Goal: Task Accomplishment & Management: Use online tool/utility

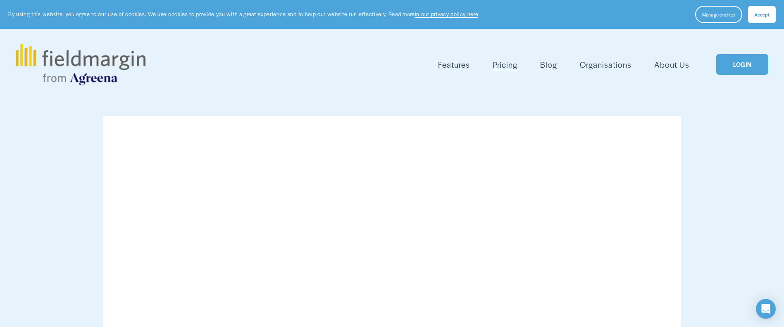
click at [758, 62] on link "LOGIN" at bounding box center [742, 64] width 52 height 21
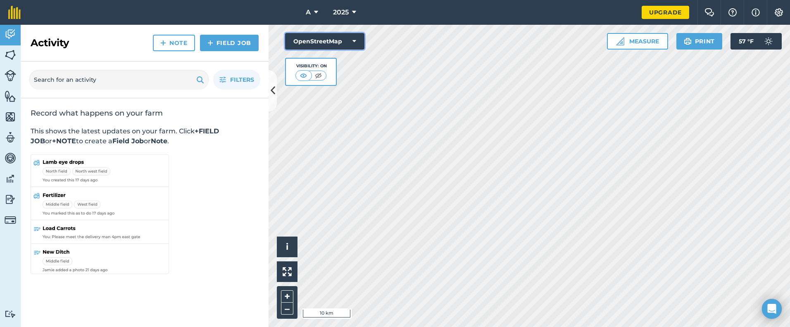
click at [354, 39] on icon at bounding box center [354, 41] width 4 height 8
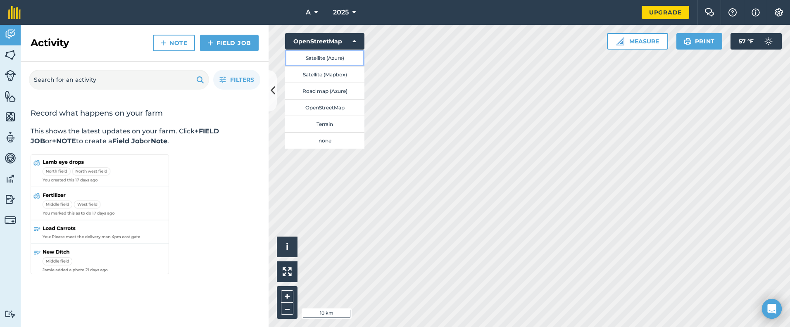
click at [349, 59] on button "Satellite (Azure)" at bounding box center [324, 58] width 79 height 17
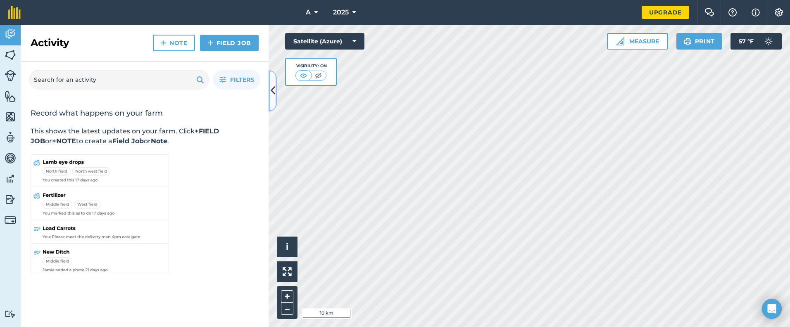
click at [275, 95] on button at bounding box center [272, 90] width 8 height 41
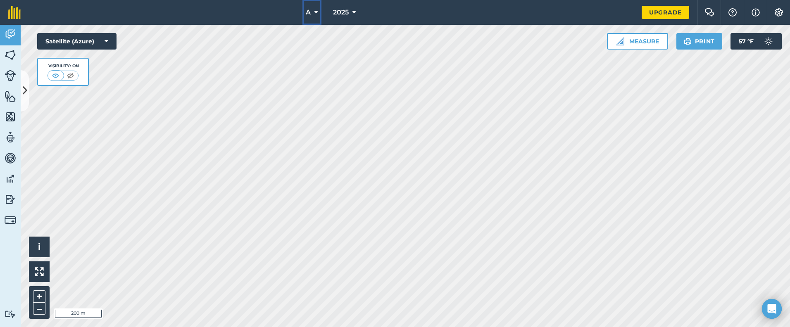
click at [319, 11] on button "A" at bounding box center [311, 12] width 19 height 25
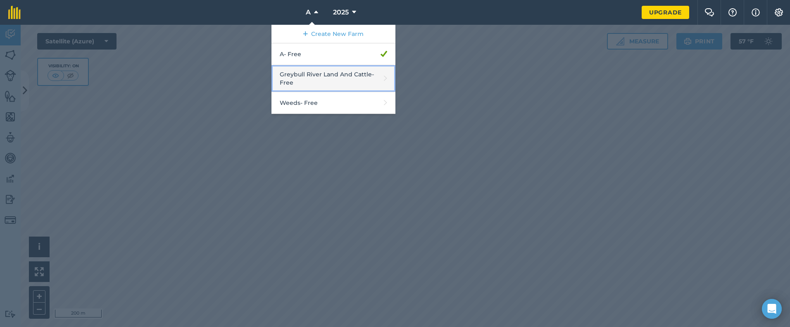
click at [310, 75] on link "Greybull River Land And Cattle - Free" at bounding box center [333, 78] width 124 height 27
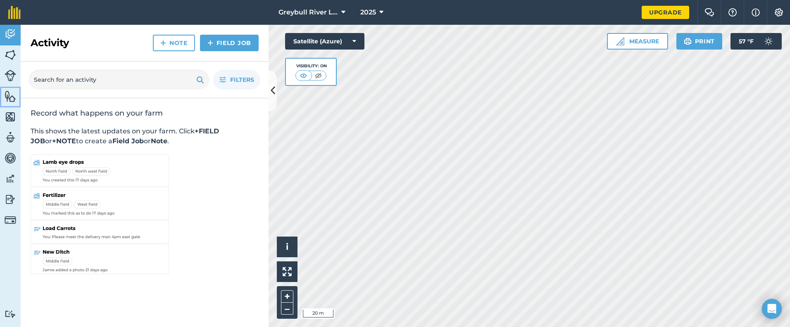
click at [8, 101] on img at bounding box center [11, 96] width 12 height 12
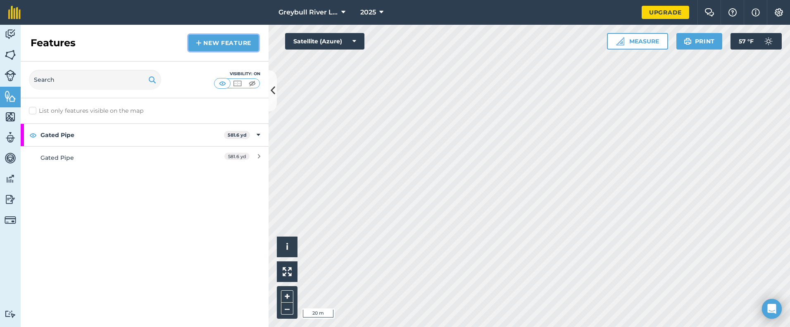
click at [210, 42] on link "New feature" at bounding box center [223, 43] width 70 height 17
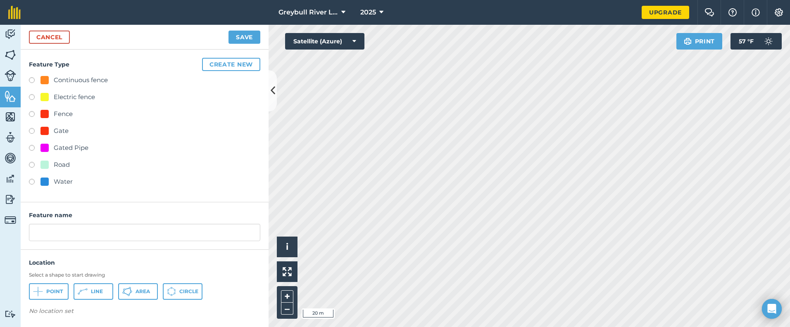
click at [89, 97] on div "Electric fence" at bounding box center [74, 97] width 41 height 10
radio input "true"
type input "Electric fence"
click at [96, 294] on span "Line" at bounding box center [97, 291] width 12 height 7
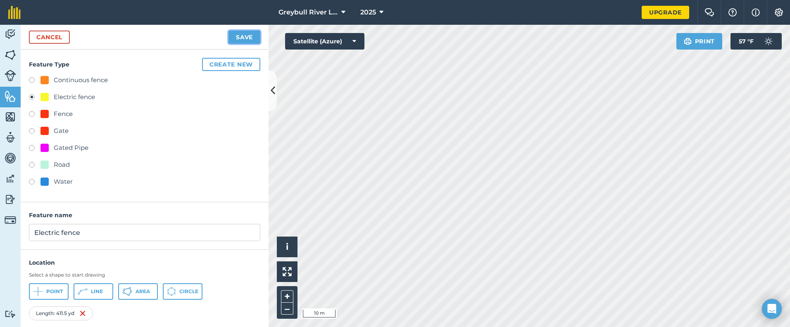
click at [246, 43] on button "Save" at bounding box center [244, 37] width 32 height 13
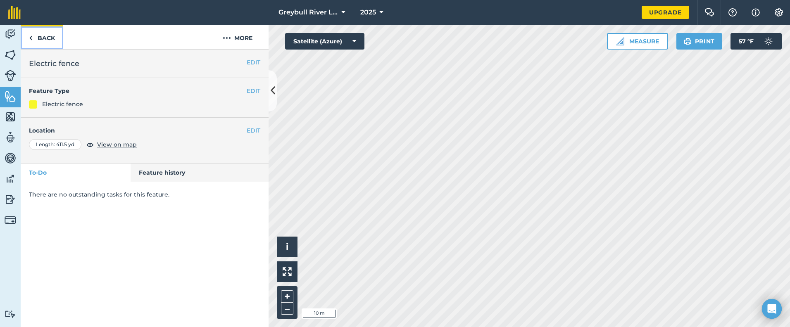
click at [41, 44] on link "Back" at bounding box center [42, 37] width 43 height 24
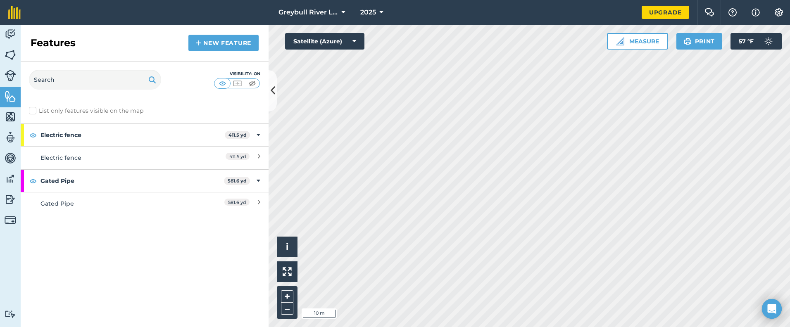
click at [188, 47] on div "Features New feature" at bounding box center [145, 43] width 248 height 37
click at [194, 50] on link "New feature" at bounding box center [223, 43] width 70 height 17
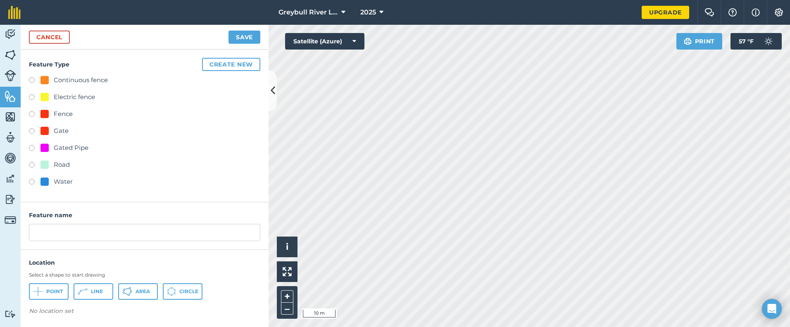
click at [73, 101] on div "Electric fence" at bounding box center [74, 97] width 41 height 10
radio input "true"
type input "Electric fence 2"
click at [95, 290] on span "Line" at bounding box center [97, 291] width 12 height 7
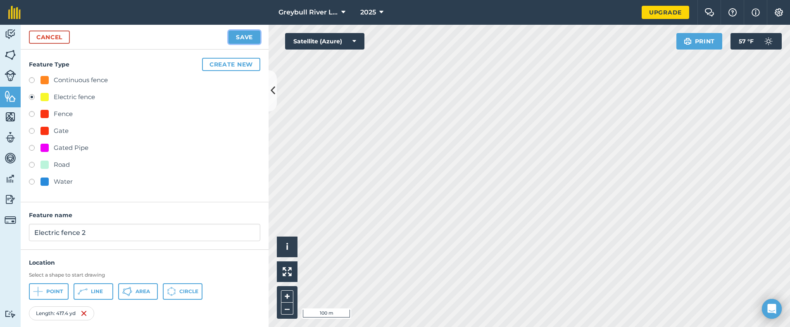
click at [237, 41] on button "Save" at bounding box center [244, 37] width 32 height 13
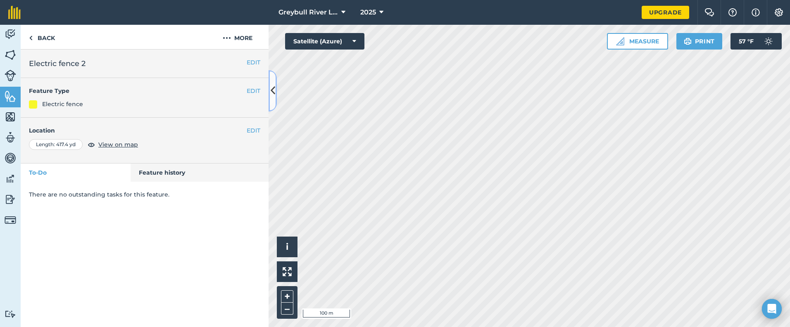
click at [271, 96] on icon at bounding box center [273, 90] width 5 height 14
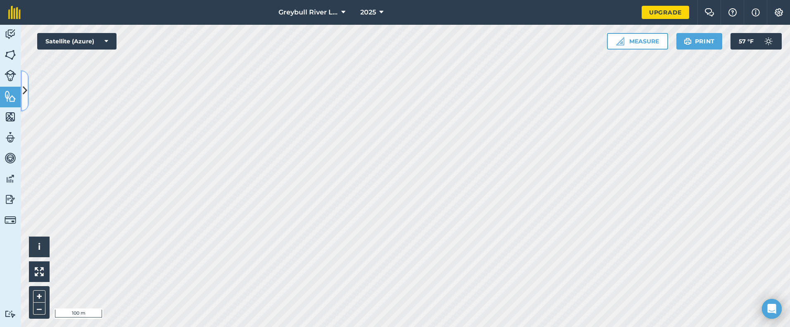
click at [22, 95] on button at bounding box center [25, 90] width 8 height 41
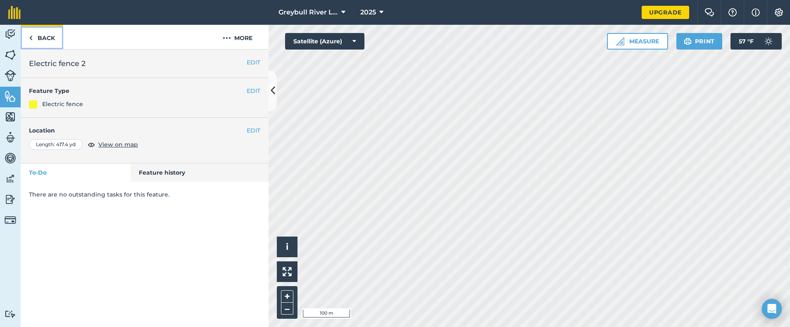
click at [43, 38] on link "Back" at bounding box center [42, 37] width 43 height 24
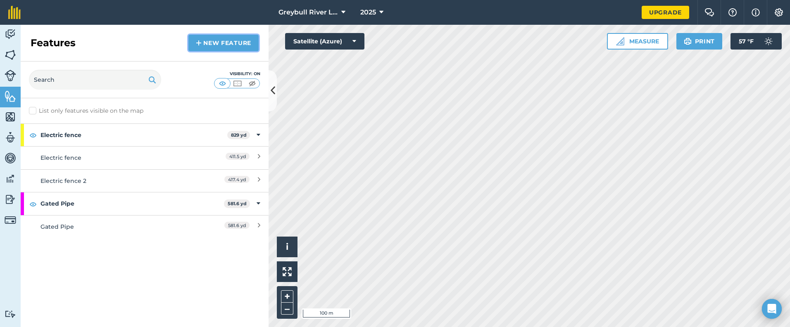
click at [247, 43] on link "New feature" at bounding box center [223, 43] width 70 height 17
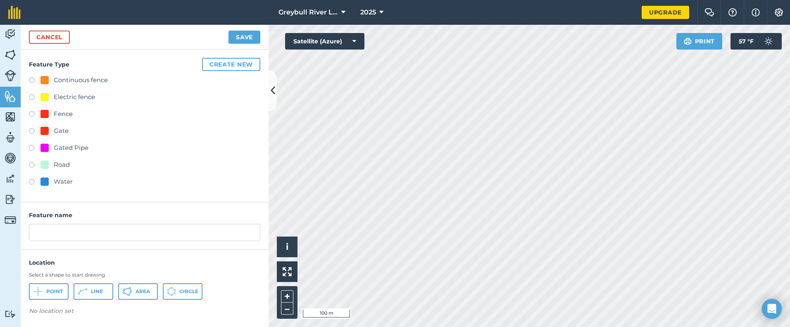
click at [67, 116] on div "Fence" at bounding box center [63, 114] width 19 height 10
radio input "true"
type input "Fence"
click at [104, 292] on button "Line" at bounding box center [94, 291] width 40 height 17
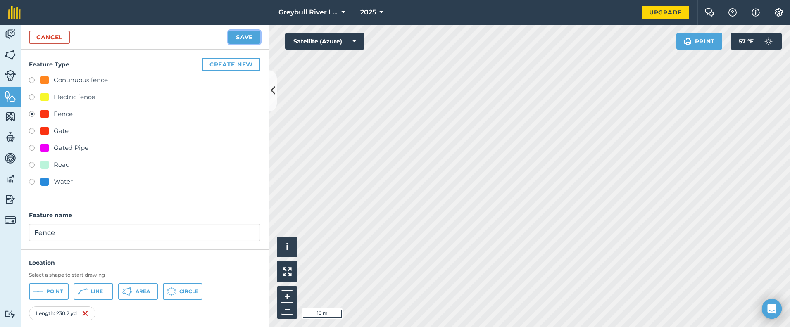
click at [252, 41] on button "Save" at bounding box center [244, 37] width 32 height 13
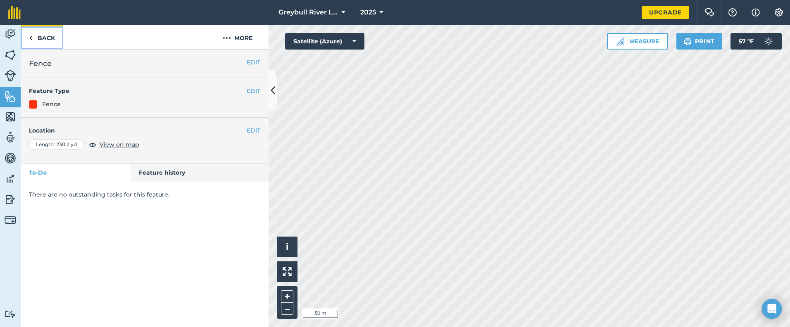
click at [33, 35] on link "Back" at bounding box center [42, 37] width 43 height 24
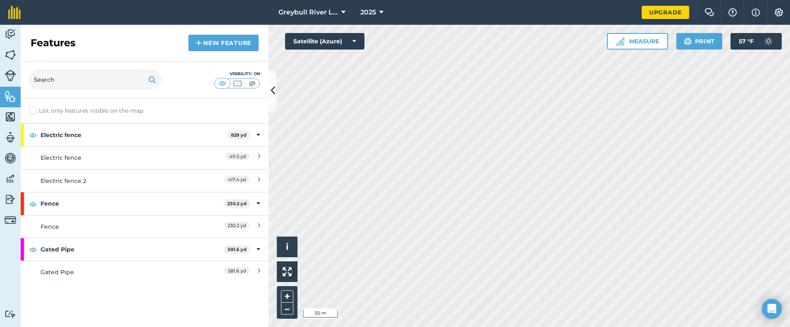
click at [252, 51] on div "Features New feature" at bounding box center [145, 43] width 248 height 37
click at [240, 50] on link "New feature" at bounding box center [223, 43] width 70 height 17
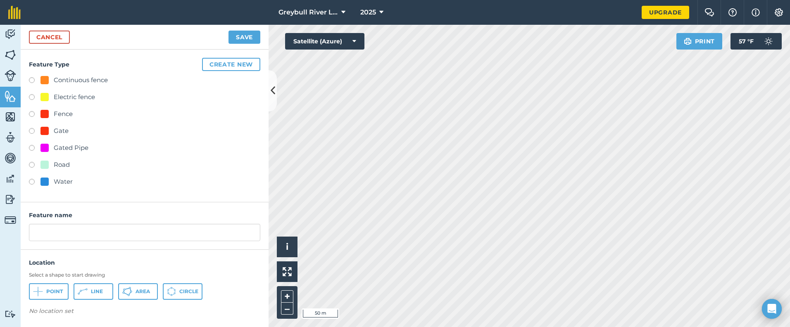
click at [73, 115] on div "Fence" at bounding box center [144, 115] width 231 height 12
click at [68, 116] on div "Fence" at bounding box center [63, 114] width 19 height 10
radio input "true"
type input "Fence 2"
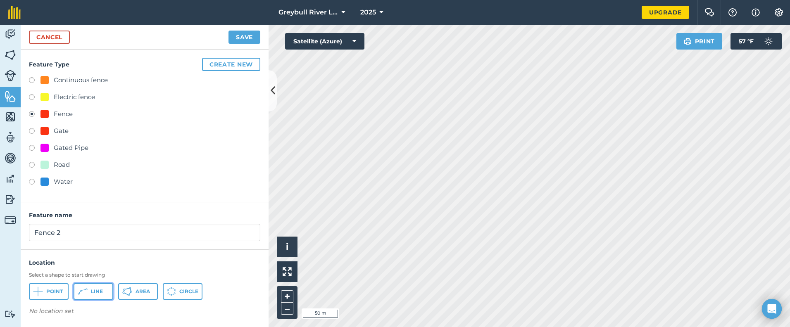
click at [105, 288] on button "Line" at bounding box center [94, 291] width 40 height 17
click at [253, 33] on button "Save" at bounding box center [244, 37] width 32 height 13
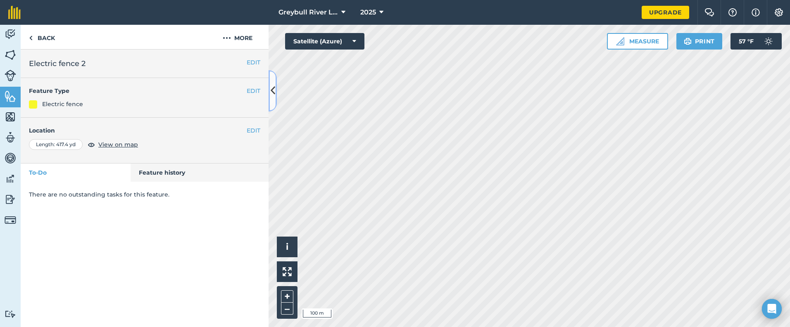
click at [271, 94] on icon at bounding box center [273, 90] width 5 height 14
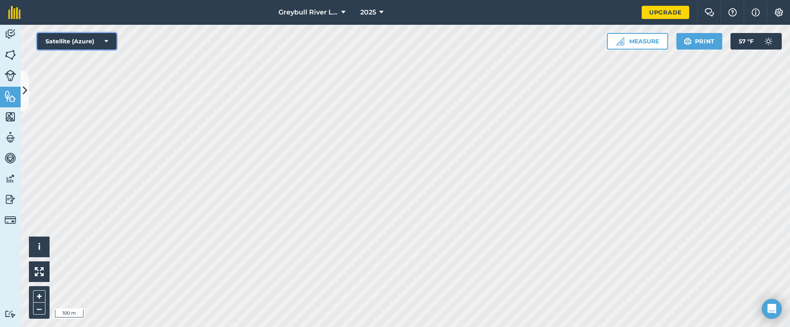
click at [102, 40] on button "Satellite (Azure)" at bounding box center [76, 41] width 79 height 17
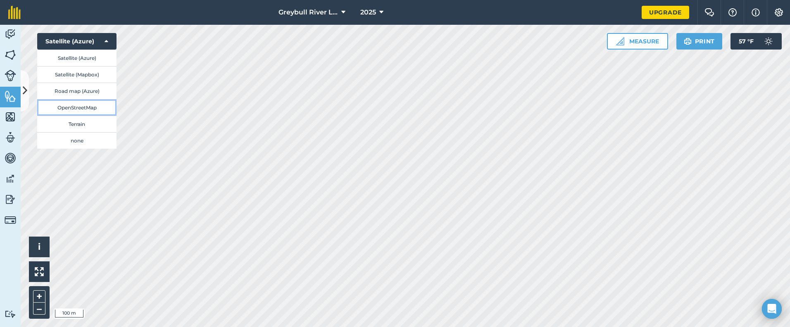
click at [91, 109] on button "OpenStreetMap" at bounding box center [76, 107] width 79 height 17
